Goal: Find specific page/section: Find specific page/section

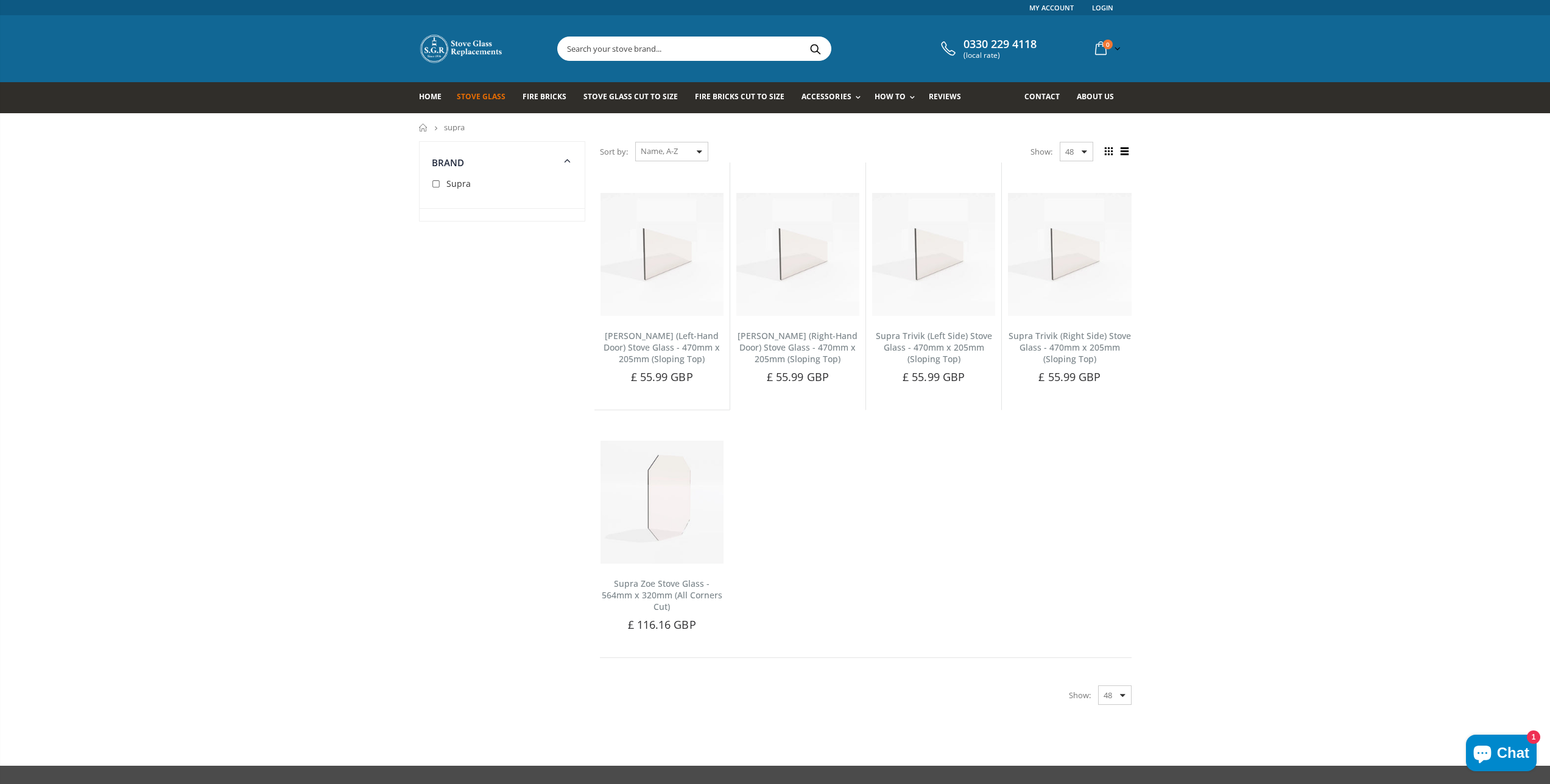
click at [477, 97] on span "Stove Glass" at bounding box center [480, 96] width 49 height 10
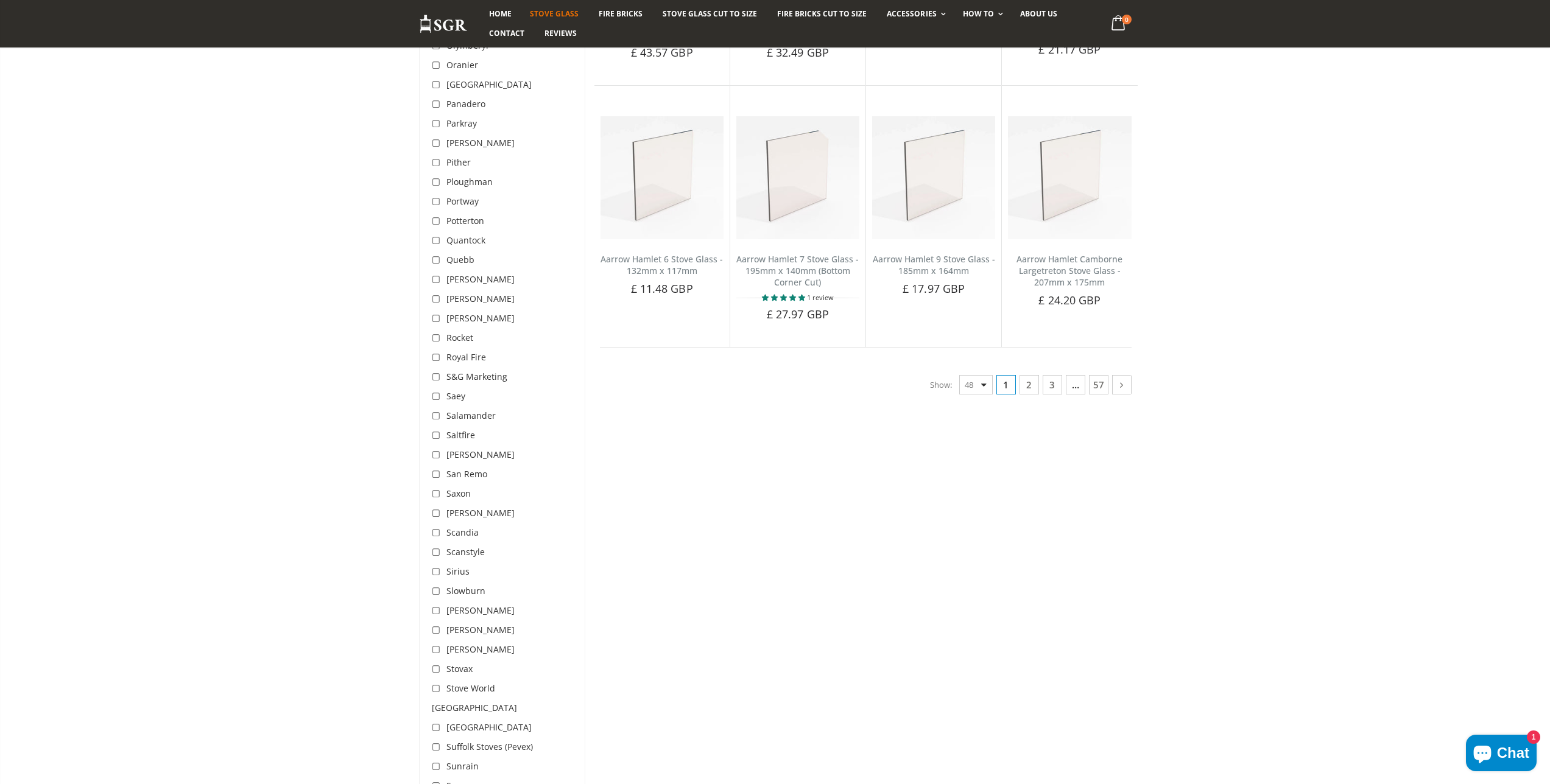
scroll to position [3160, 0]
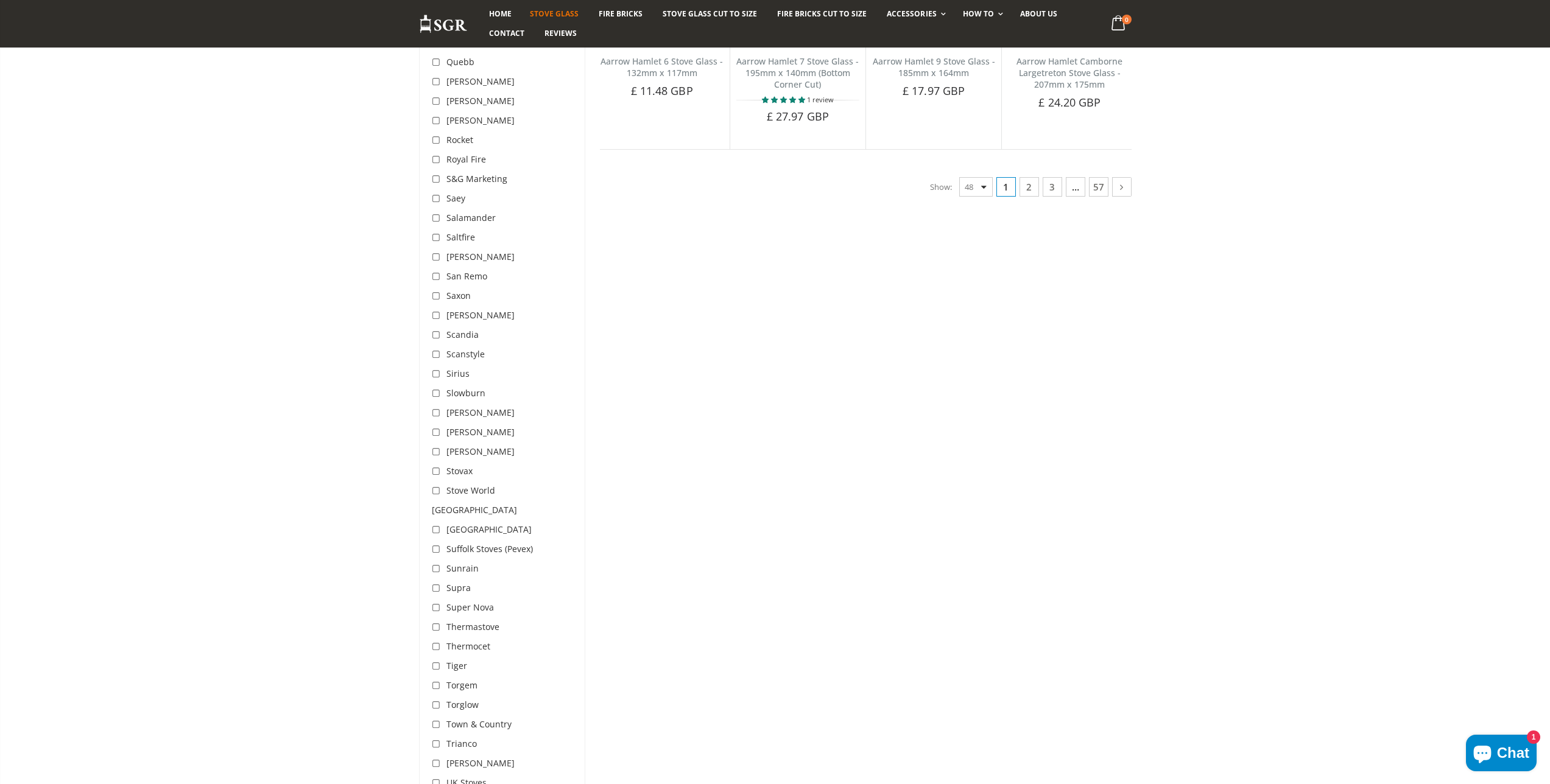
click at [436, 582] on input "checkbox" at bounding box center [438, 588] width 12 height 12
checkbox input "true"
